Goal: Task Accomplishment & Management: Use online tool/utility

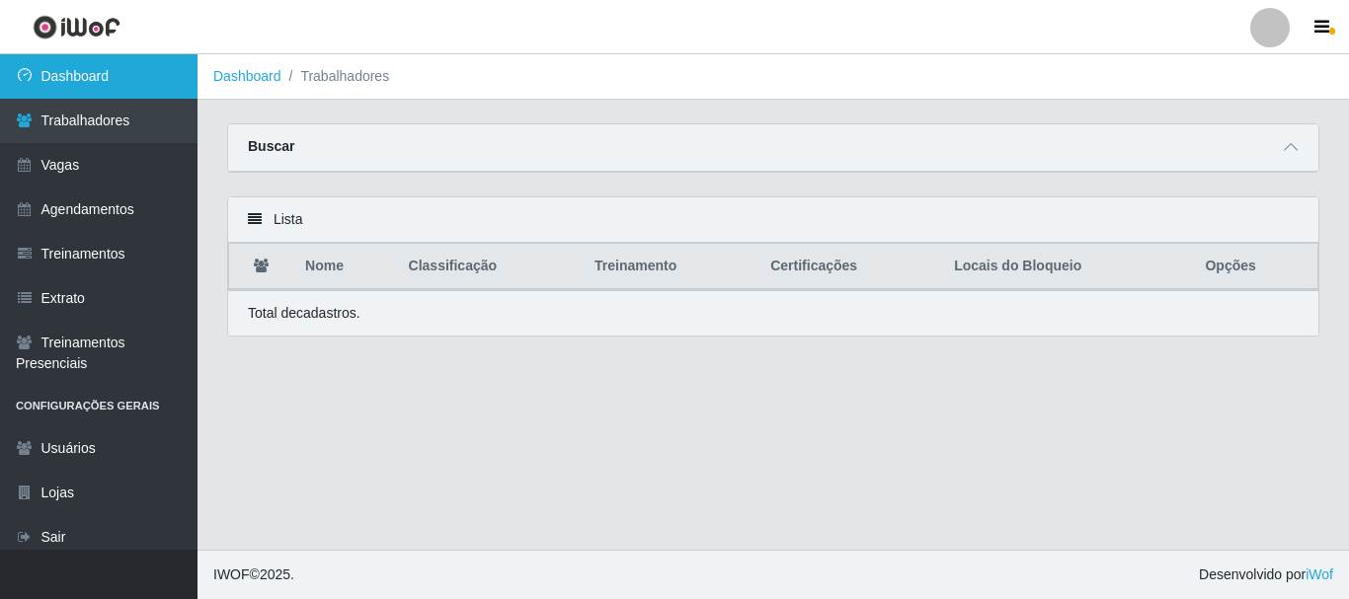
click at [121, 83] on link "Dashboard" at bounding box center [98, 76] width 197 height 44
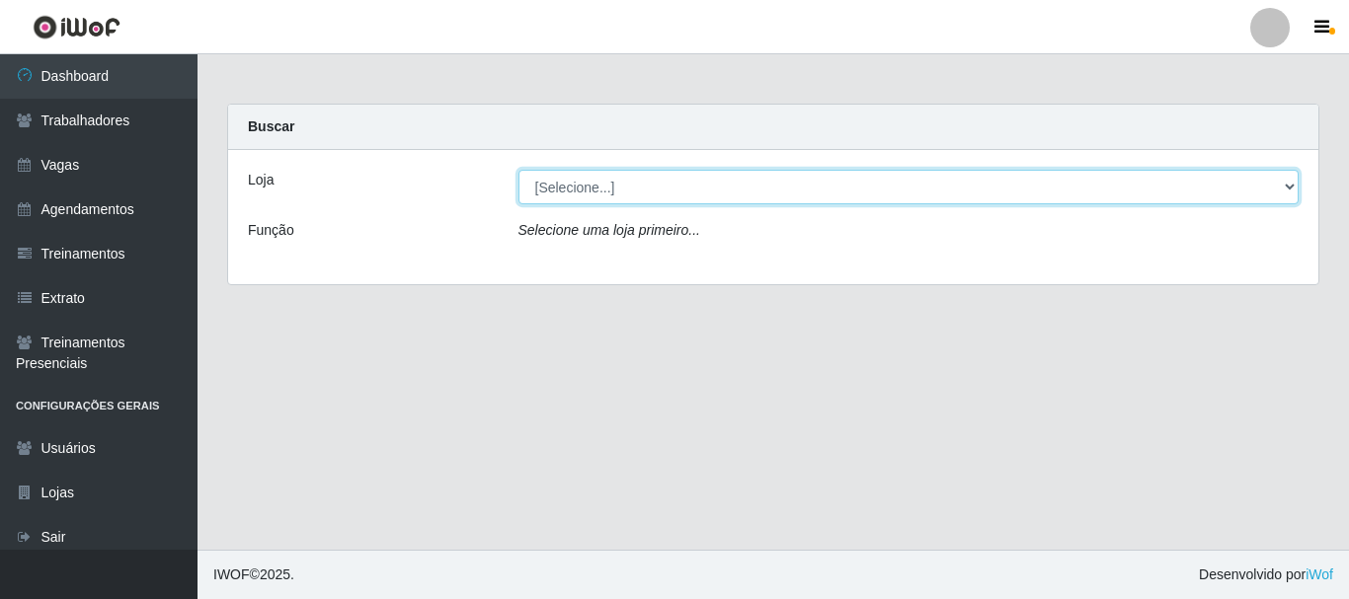
click at [629, 197] on select "[Selecione...] Supermercado Queiroz - Caicó" at bounding box center [908, 187] width 781 height 35
select select "512"
click at [518, 170] on select "[Selecione...] Supermercado Queiroz - Caicó" at bounding box center [908, 187] width 781 height 35
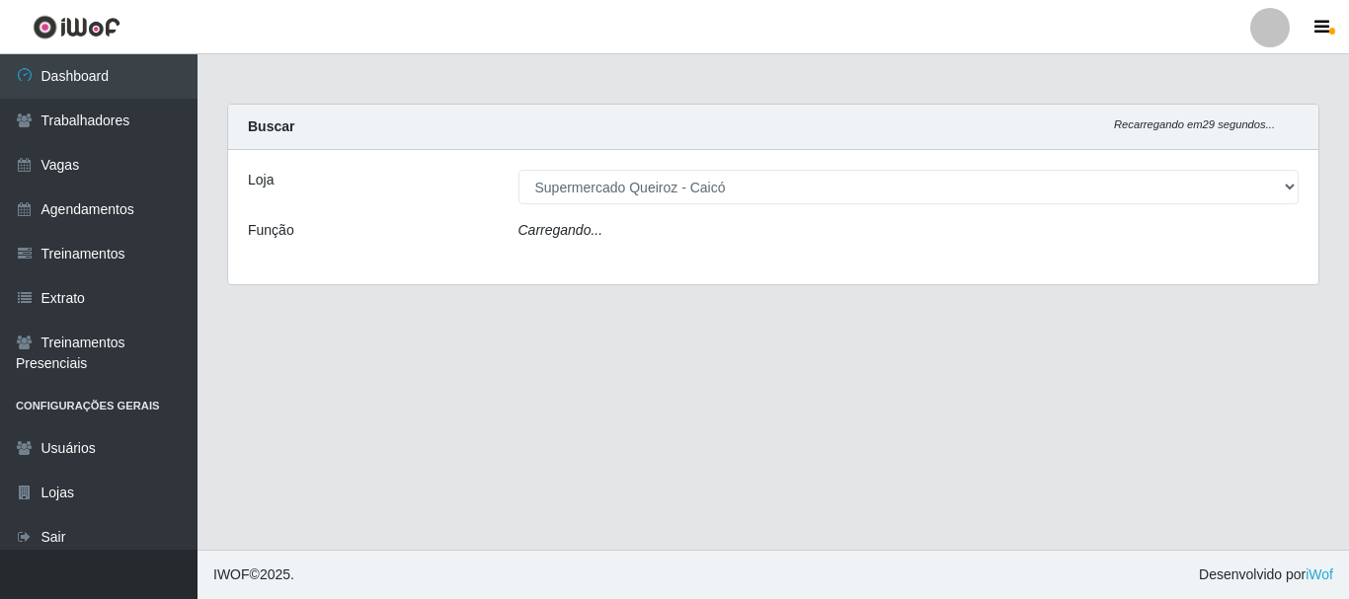
click at [638, 238] on div "Carregando..." at bounding box center [909, 234] width 811 height 29
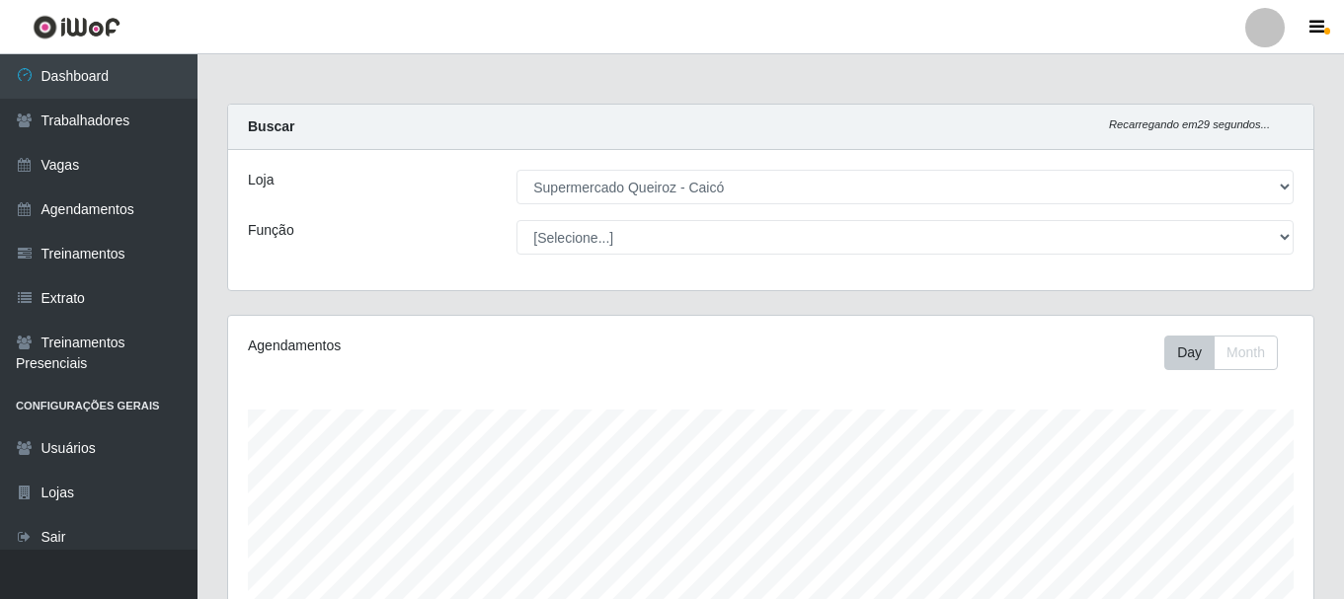
scroll to position [410, 1085]
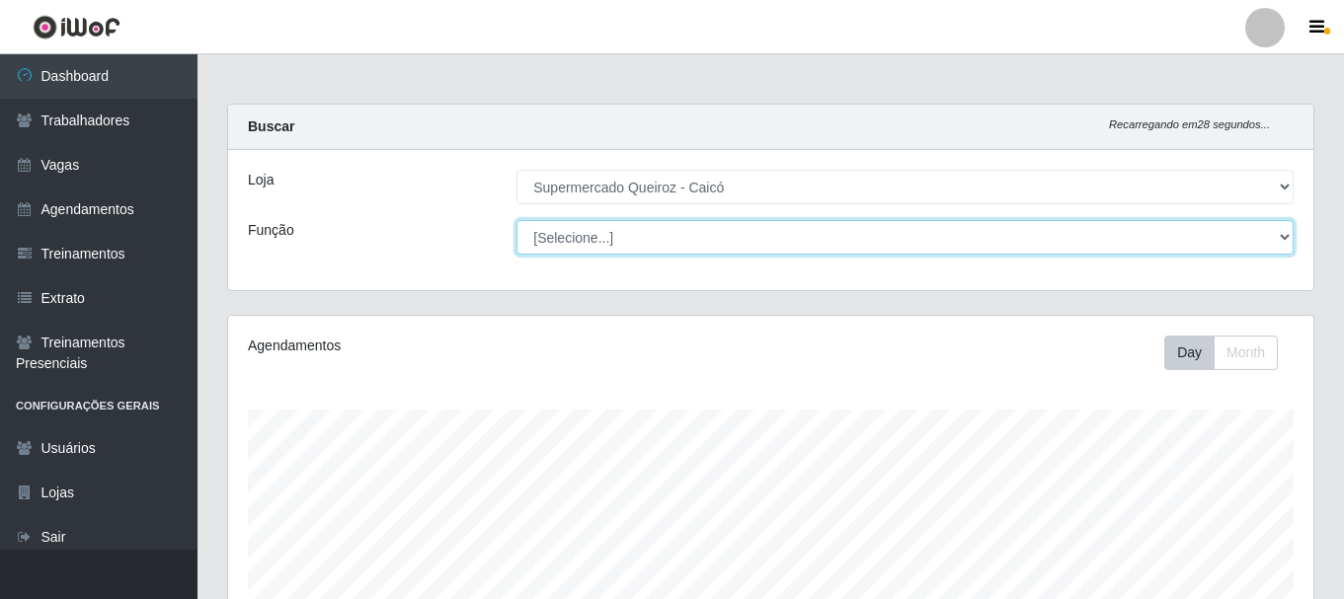
click at [627, 238] on select "[Selecione...] Embalador Embalador + Embalador ++" at bounding box center [904, 237] width 777 height 35
select select "1"
click at [516, 220] on select "[Selecione...] Embalador Embalador + Embalador ++" at bounding box center [904, 237] width 777 height 35
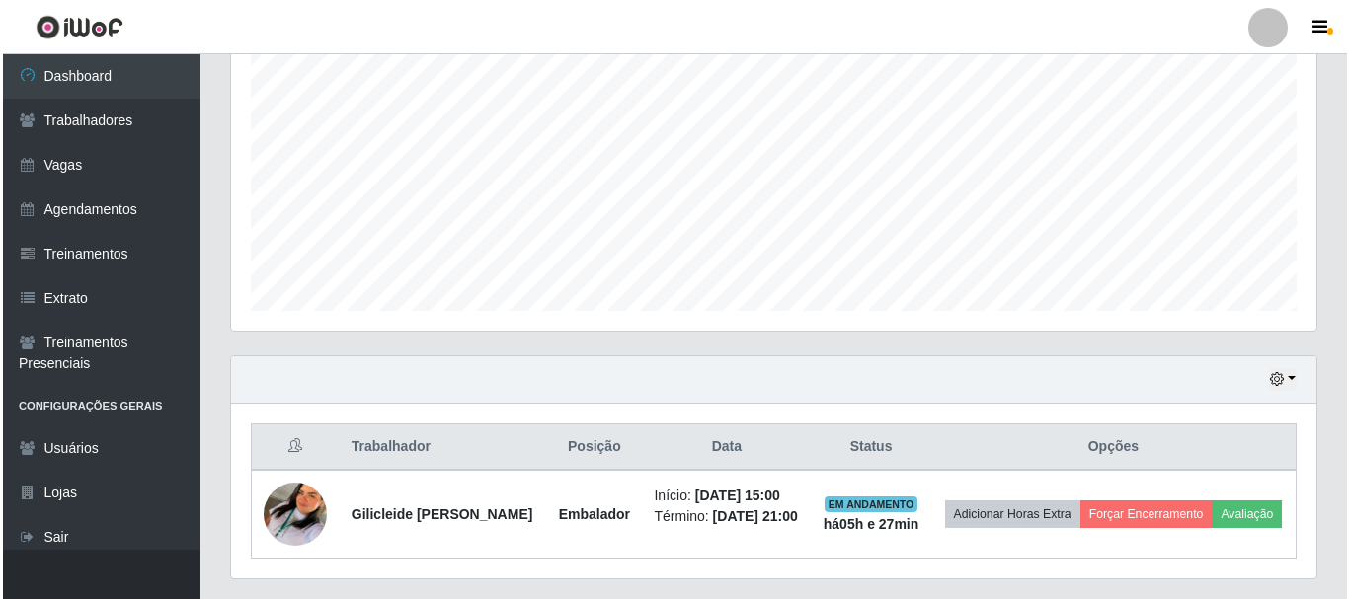
scroll to position [463, 0]
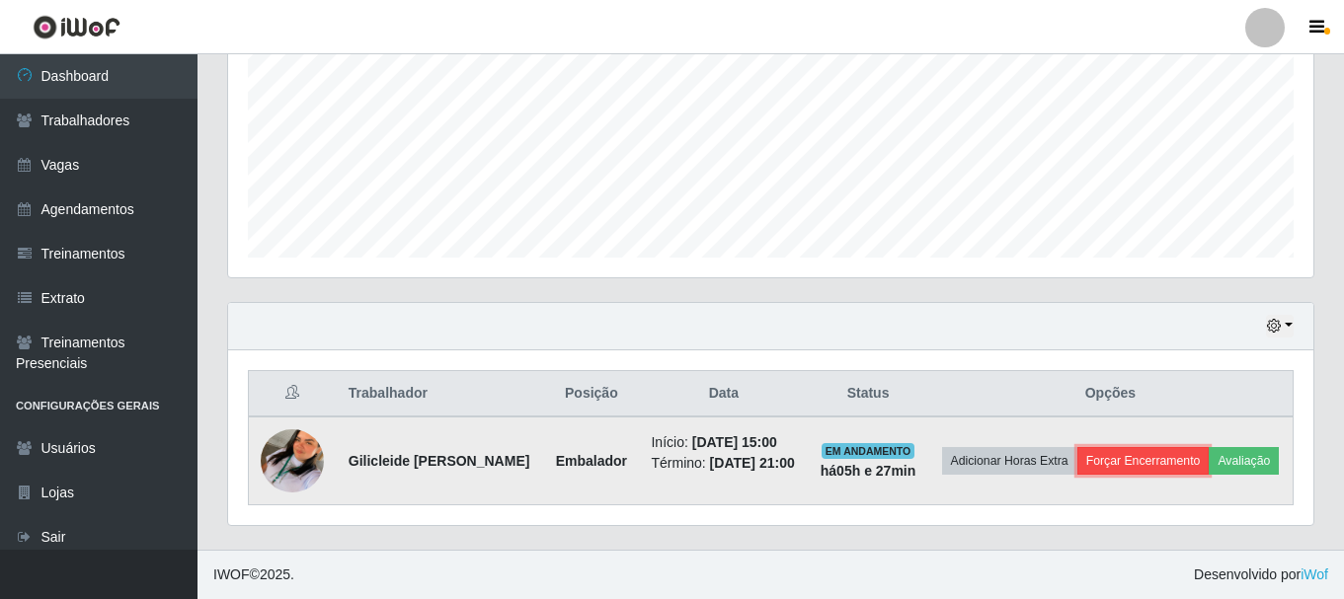
click at [1174, 447] on button "Forçar Encerramento" at bounding box center [1143, 461] width 132 height 28
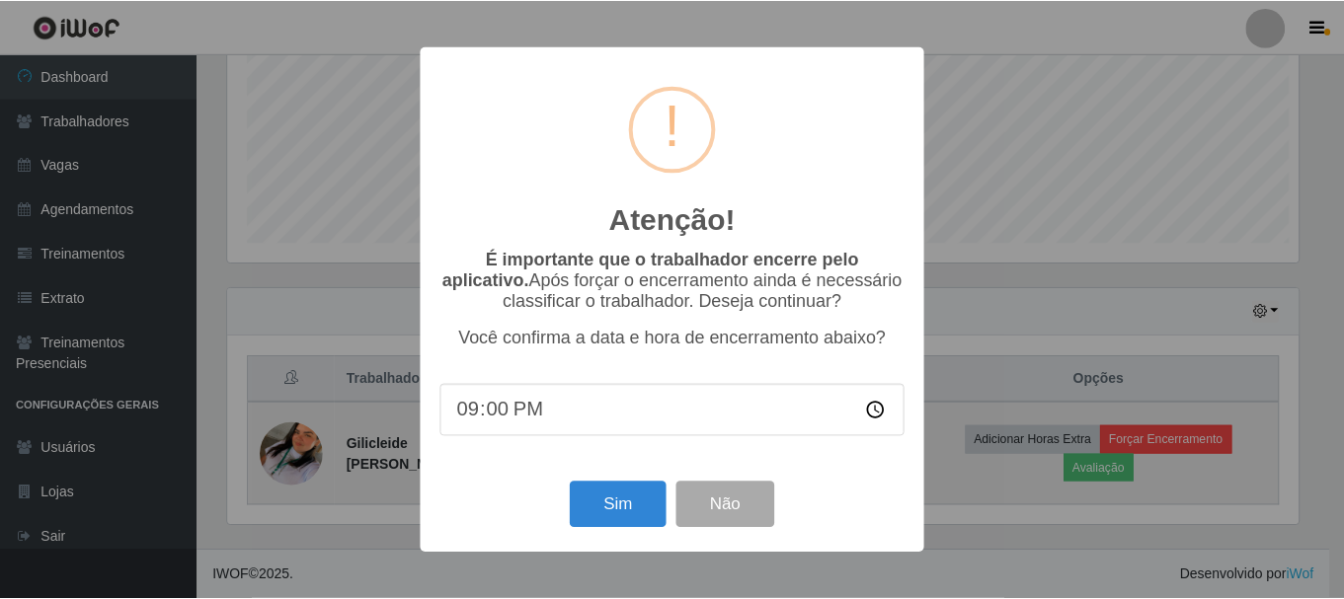
scroll to position [410, 1075]
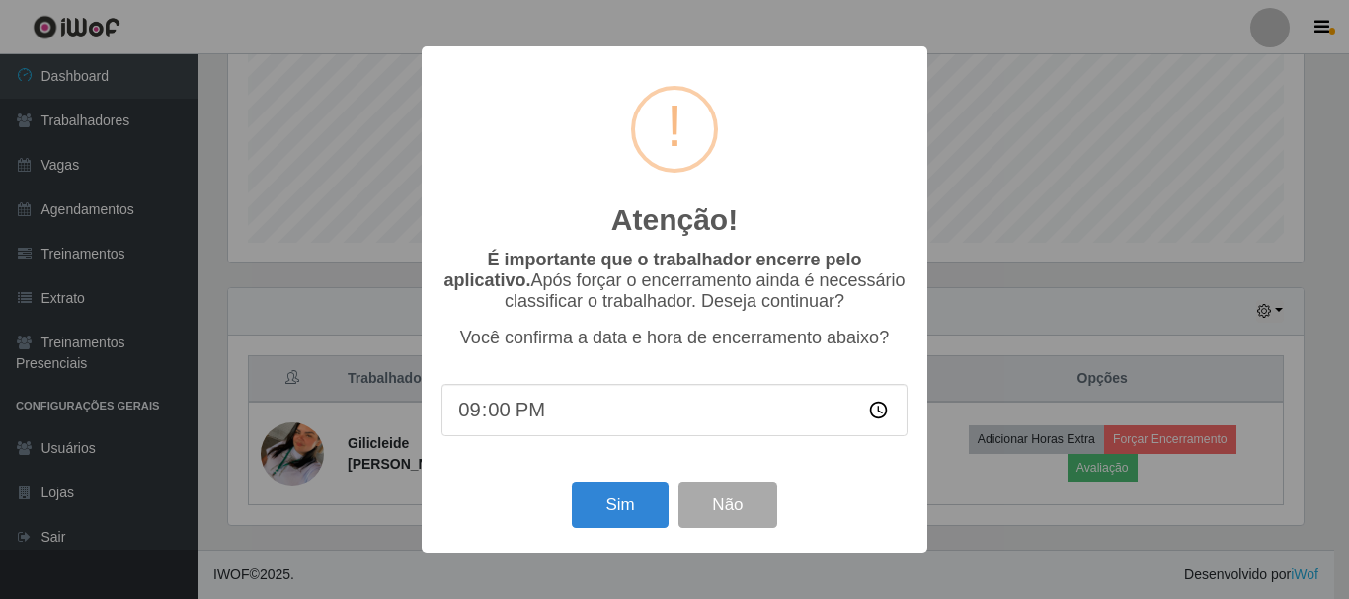
click at [472, 426] on input "21:00" at bounding box center [674, 410] width 466 height 52
type input "20:27"
click at [609, 528] on button "Sim" at bounding box center [620, 505] width 96 height 46
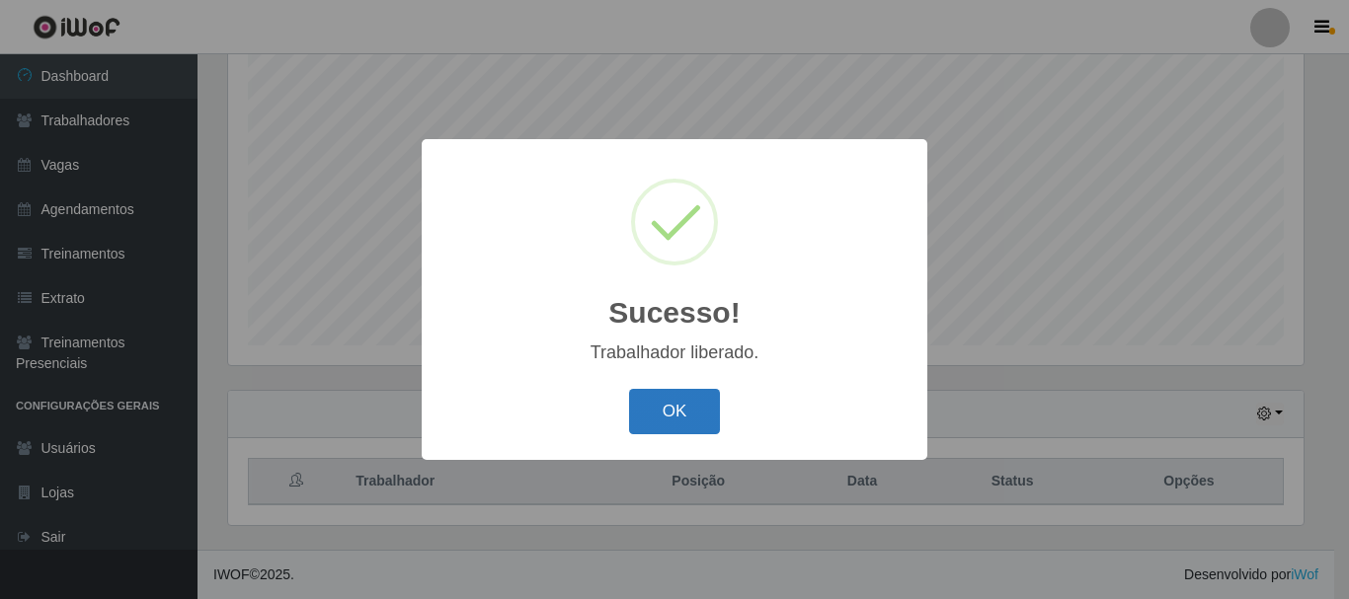
click at [698, 429] on button "OK" at bounding box center [675, 412] width 92 height 46
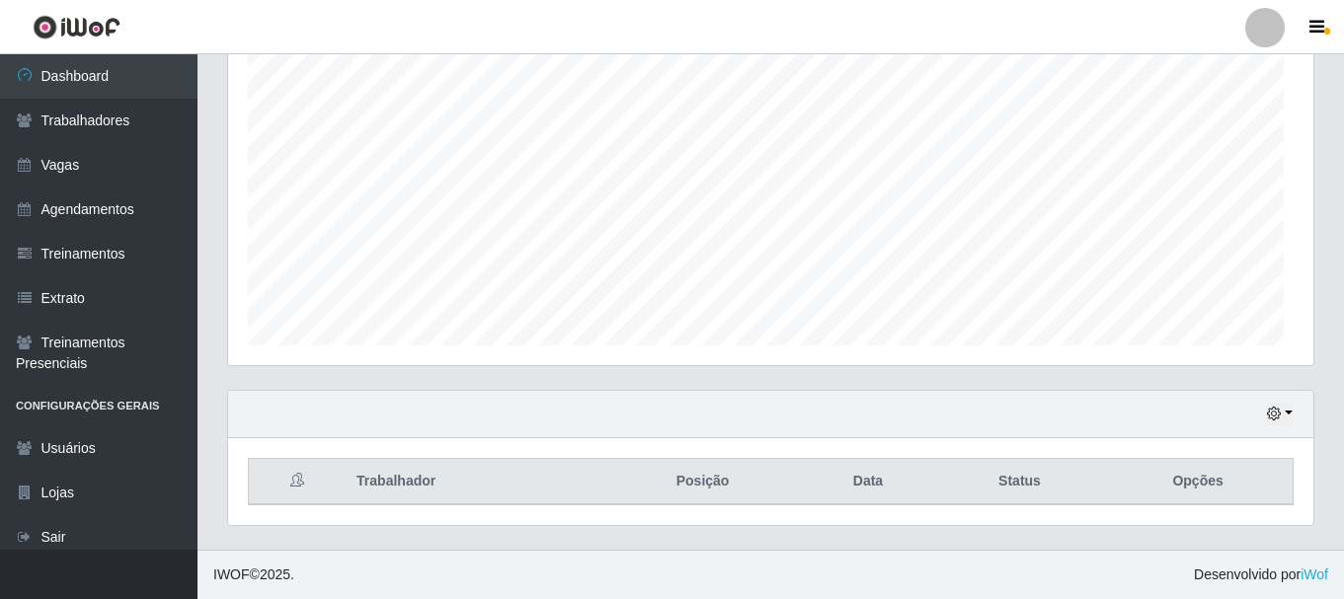
scroll to position [410, 1085]
